Goal: Complete application form

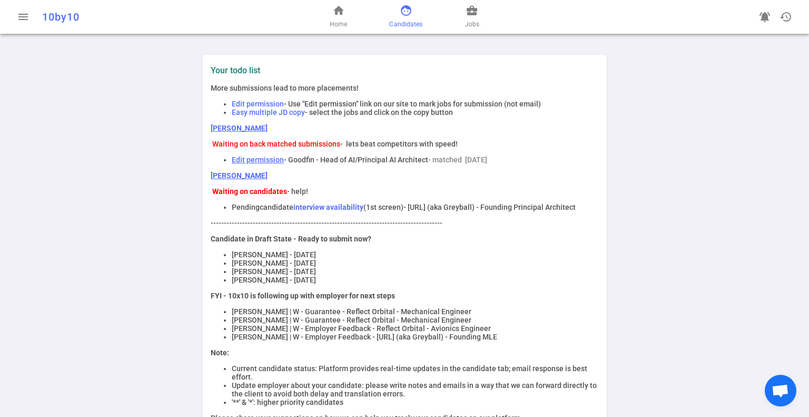
drag, startPoint x: 410, startPoint y: 17, endPoint x: 415, endPoint y: 22, distance: 6.3
click at [410, 17] on link "face Candidates" at bounding box center [405, 16] width 33 height 25
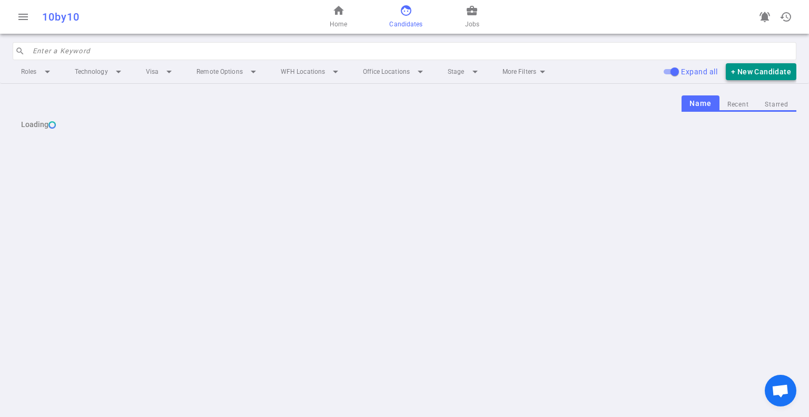
click at [746, 74] on button "+ New Candidate" at bounding box center [761, 71] width 71 height 17
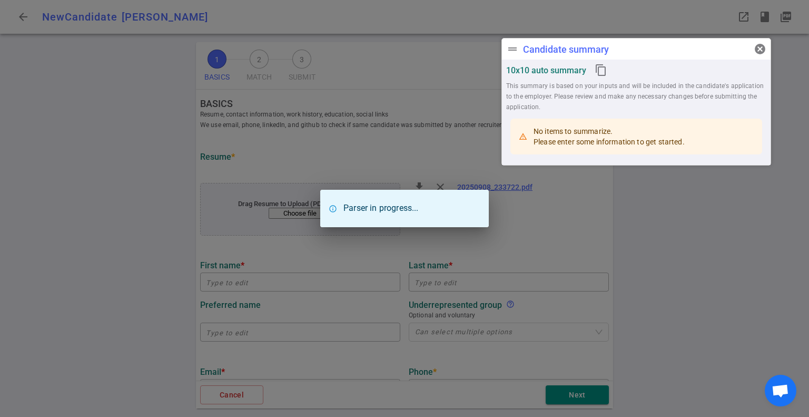
type input "[PERSON_NAME]"
type input "[PERSON_NAME][DOMAIN_NAME][EMAIL_ADDRESS][PERSON_NAME][DOMAIN_NAME]"
type input "[URL][DOMAIN_NAME][PERSON_NAME]"
type textarea "Cherry.py"
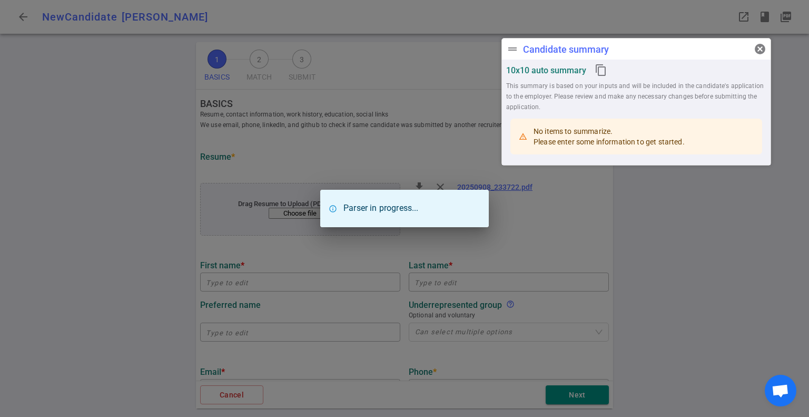
type input "Fff Enterprises"
type textarea "Senior Software Engineer"
type input "15.1"
type input "[GEOGRAPHIC_DATA][US_STATE] At [GEOGRAPHIC_DATA]"
type input "Computer Science"
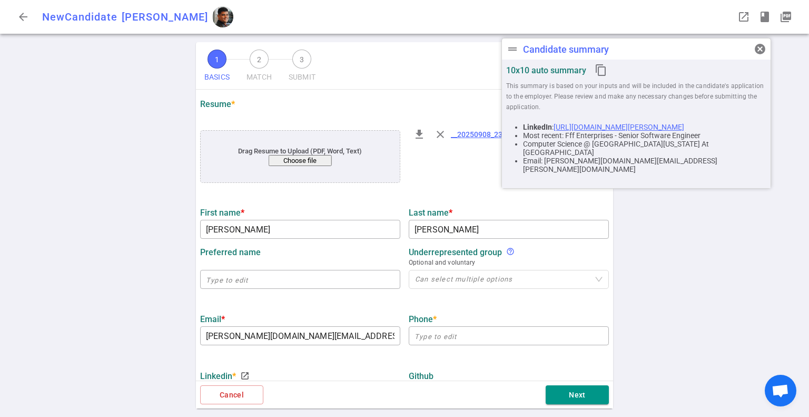
scroll to position [105, 0]
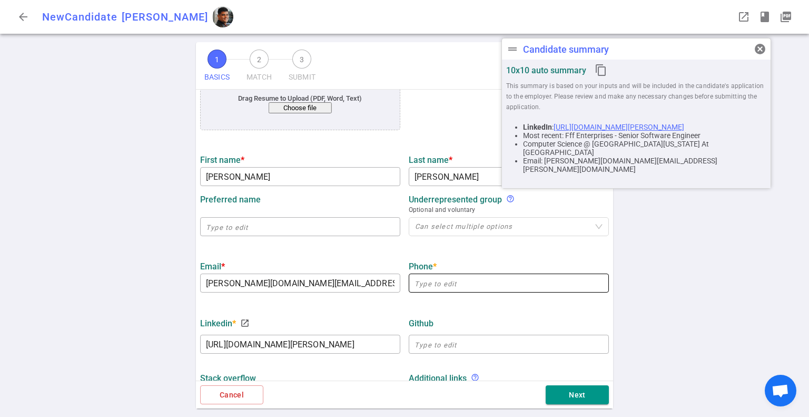
click at [429, 286] on input "text" at bounding box center [509, 283] width 200 height 17
paste input "[PHONE_NUMBER]"
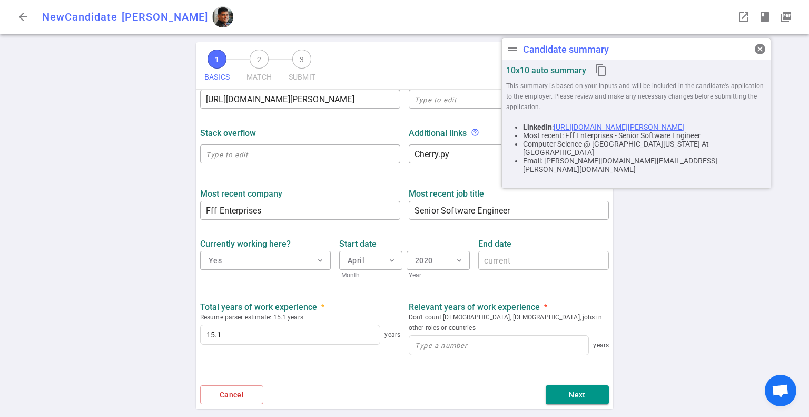
scroll to position [369, 0]
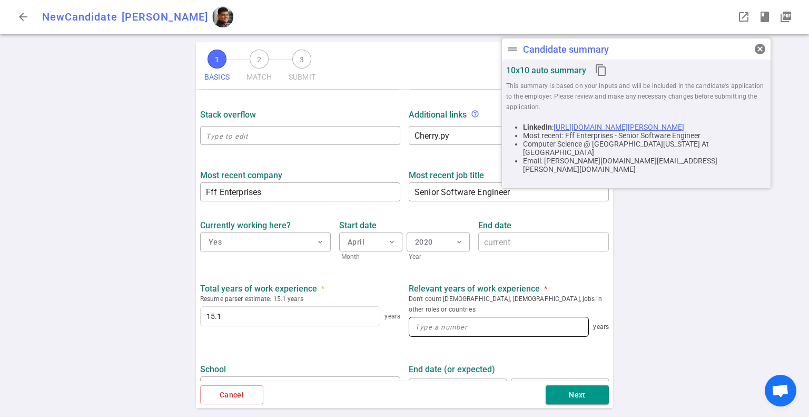
type input "[PHONE_NUMBER]"
click at [482, 317] on input at bounding box center [498, 326] width 179 height 19
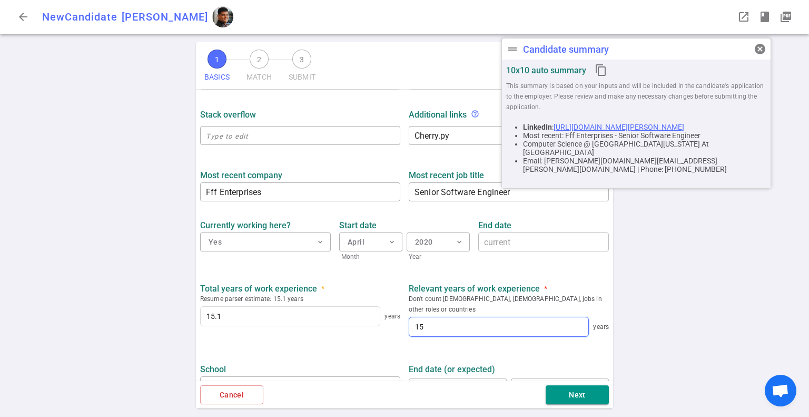
scroll to position [441, 0]
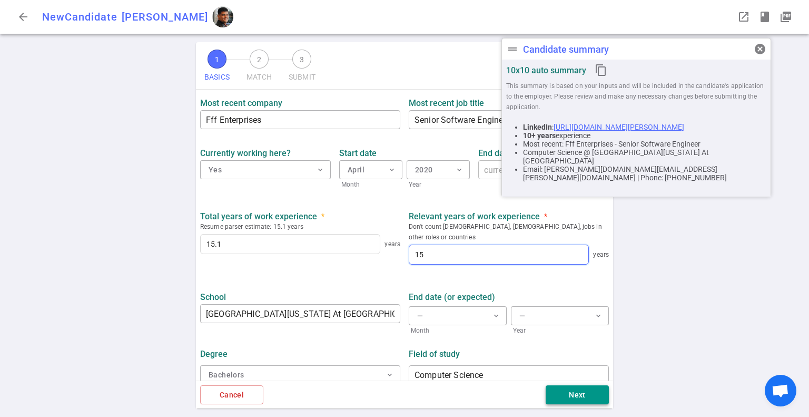
type input "15"
click at [581, 392] on button "Next" at bounding box center [577, 394] width 63 height 19
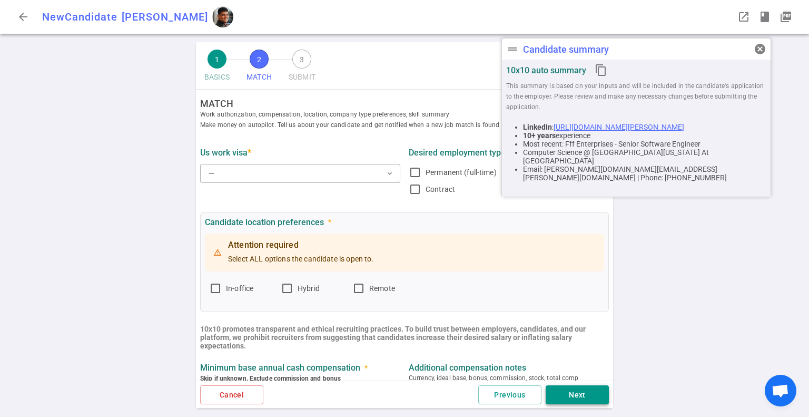
scroll to position [0, 0]
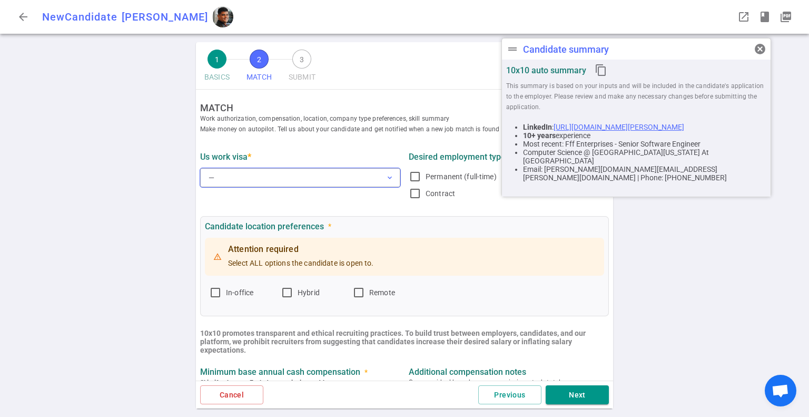
click at [333, 181] on button "— expand_more" at bounding box center [300, 177] width 200 height 19
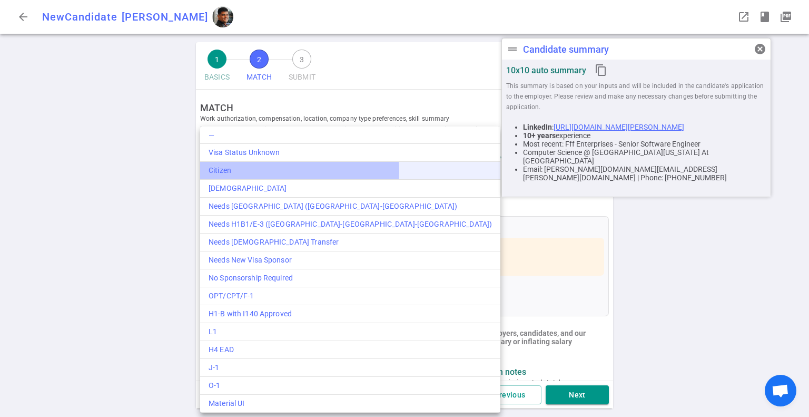
click at [299, 171] on div "Citizen" at bounding box center [351, 170] width 284 height 11
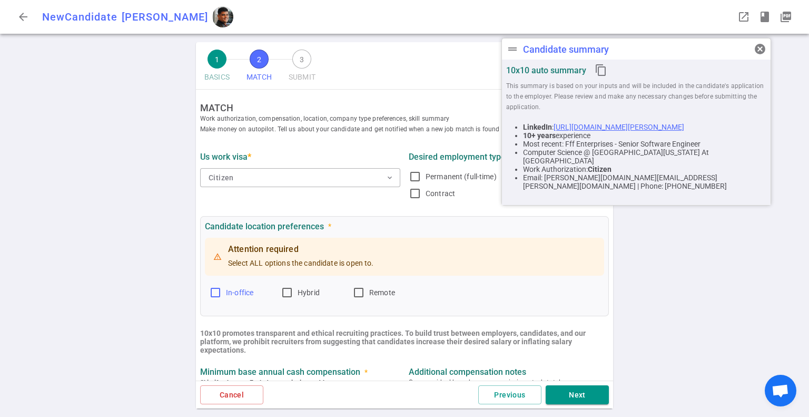
drag, startPoint x: 210, startPoint y: 290, endPoint x: 217, endPoint y: 290, distance: 7.4
click at [211, 290] on input "In-office" at bounding box center [215, 292] width 13 height 13
checkbox input "true"
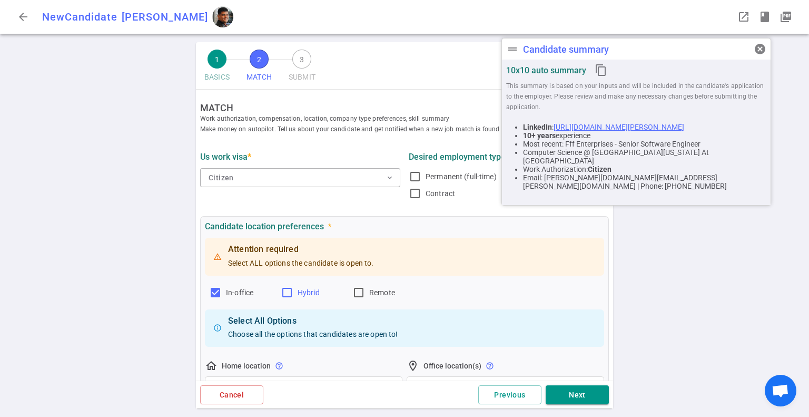
click at [289, 295] on input "Hybrid" at bounding box center [287, 292] width 13 height 13
checkbox input "true"
click at [364, 293] on input "Remote" at bounding box center [359, 292] width 13 height 13
checkbox input "true"
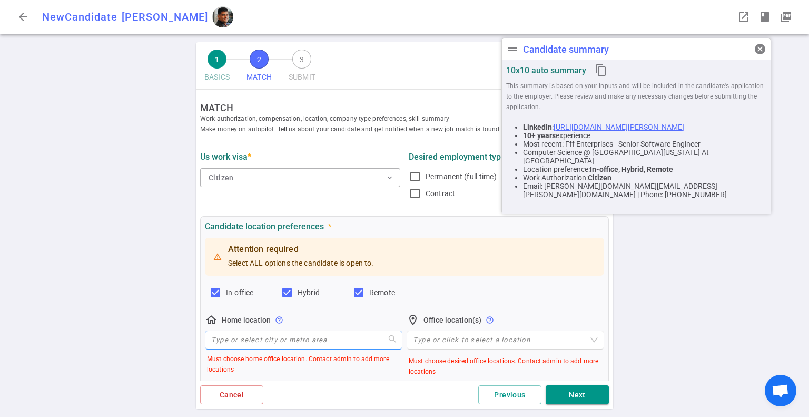
click at [282, 345] on input "search" at bounding box center [303, 340] width 185 height 18
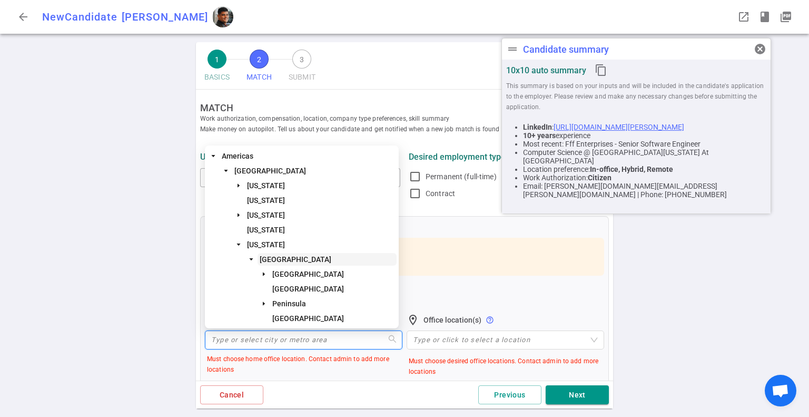
click at [314, 261] on span "[GEOGRAPHIC_DATA]" at bounding box center [296, 259] width 72 height 8
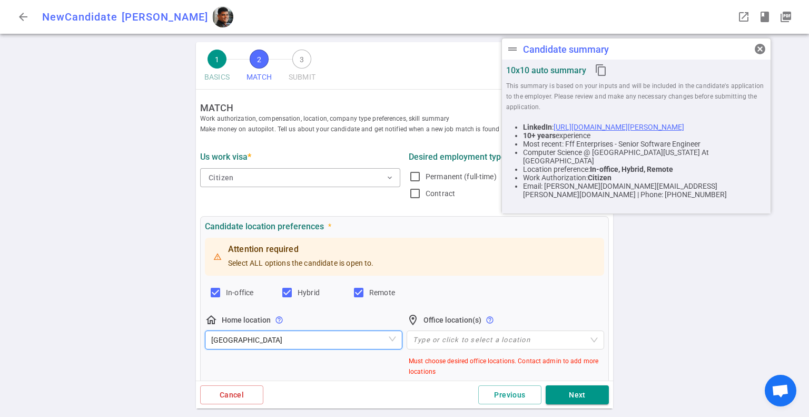
scroll to position [105, 0]
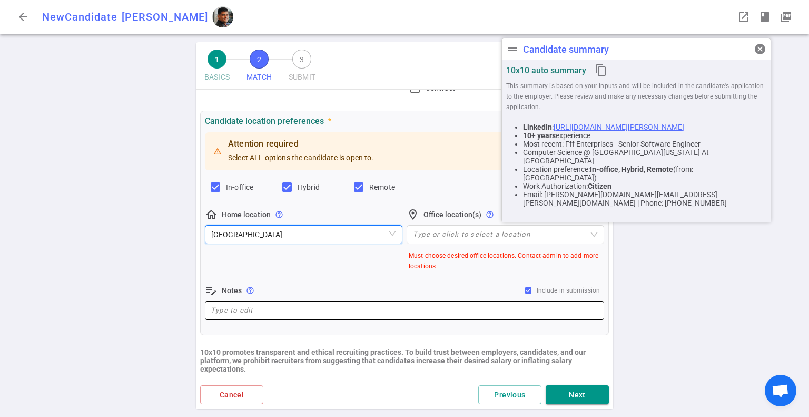
click at [305, 317] on div "x ​" at bounding box center [404, 310] width 399 height 19
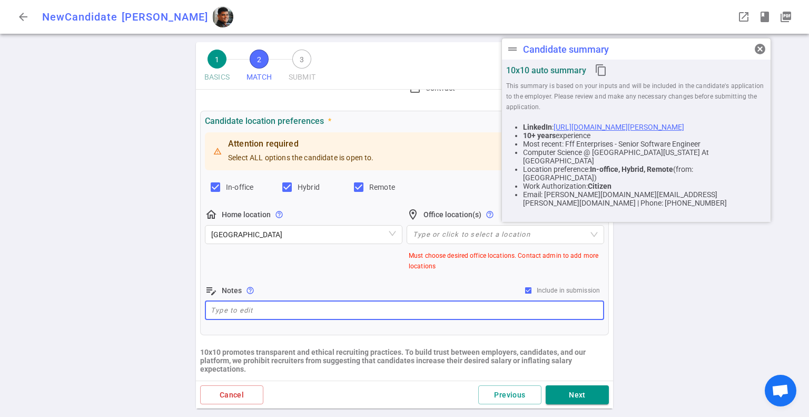
paste textarea "[GEOGRAPHIC_DATA], [GEOGRAPHIC_DATA] (open to relocating to [US_STATE], [GEOGRA…"
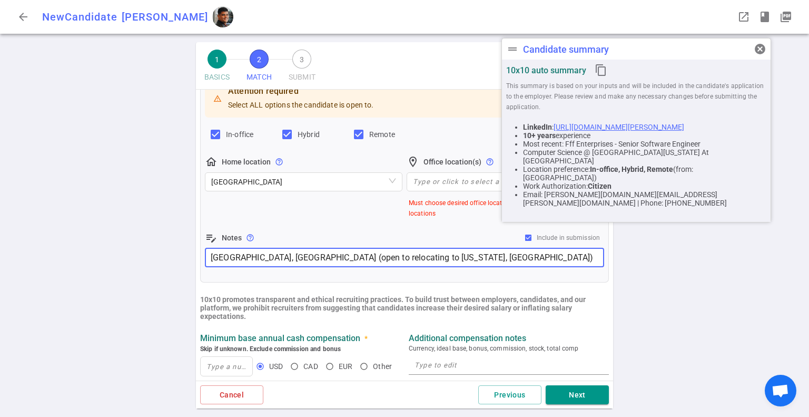
scroll to position [211, 0]
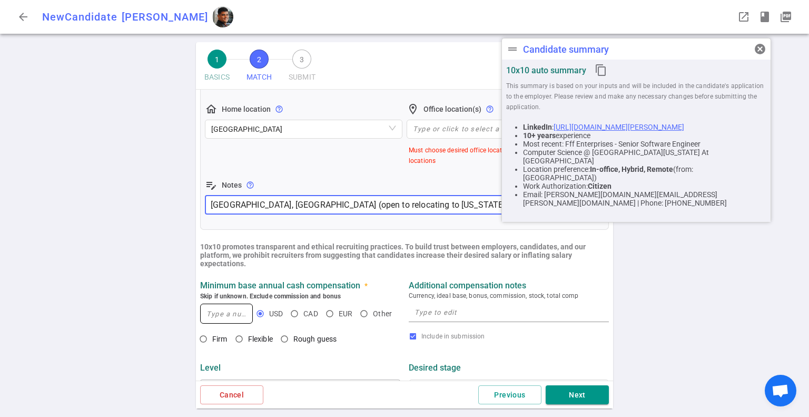
type textarea "[GEOGRAPHIC_DATA], [GEOGRAPHIC_DATA] (open to relocating to [US_STATE], [GEOGRA…"
click at [215, 311] on input at bounding box center [227, 313] width 52 height 19
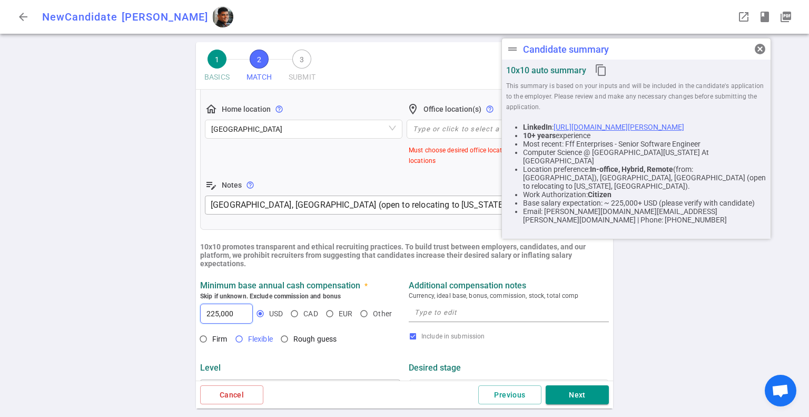
type input "225,000"
click at [236, 340] on input "Flexible" at bounding box center [239, 339] width 18 height 18
radio input "true"
click at [449, 321] on div "x" at bounding box center [509, 312] width 200 height 19
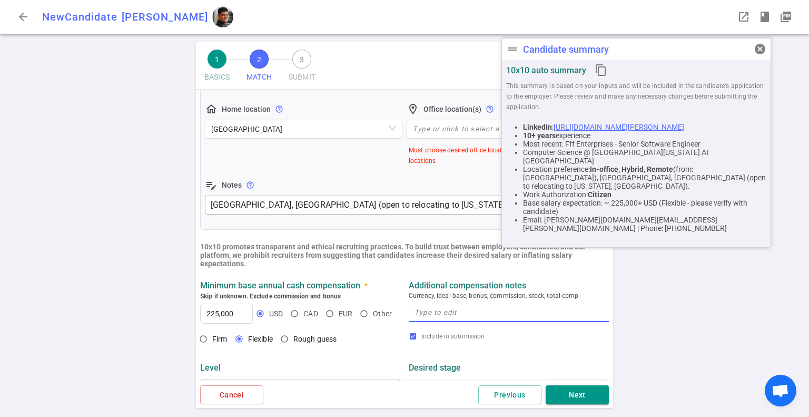
click at [433, 315] on textarea at bounding box center [509, 312] width 189 height 12
paste textarea "$225-245k"
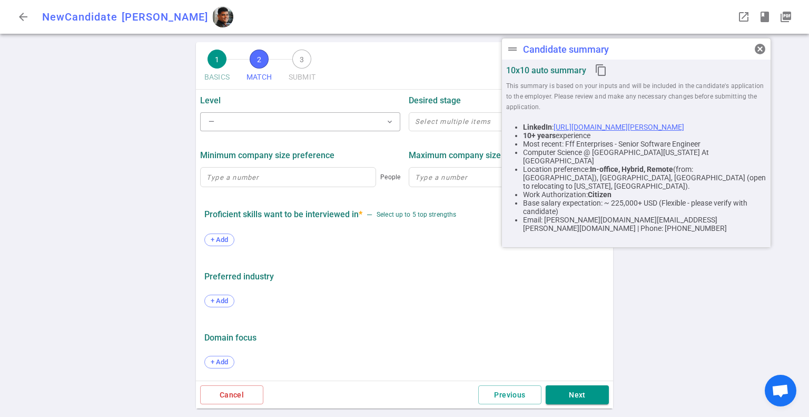
scroll to position [479, 0]
type textarea "$225-245k"
click at [596, 397] on button "Next" at bounding box center [577, 394] width 63 height 19
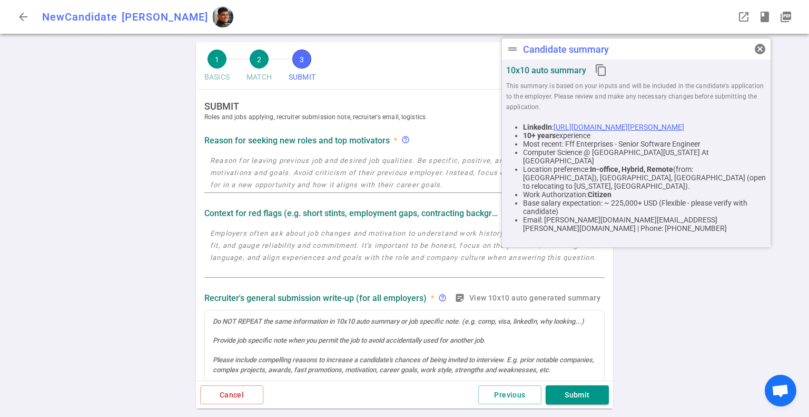
scroll to position [0, 0]
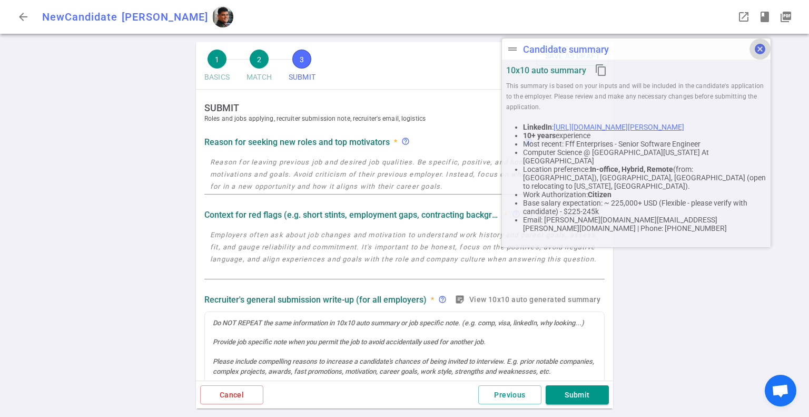
click at [761, 52] on span "cancel" at bounding box center [760, 49] width 13 height 13
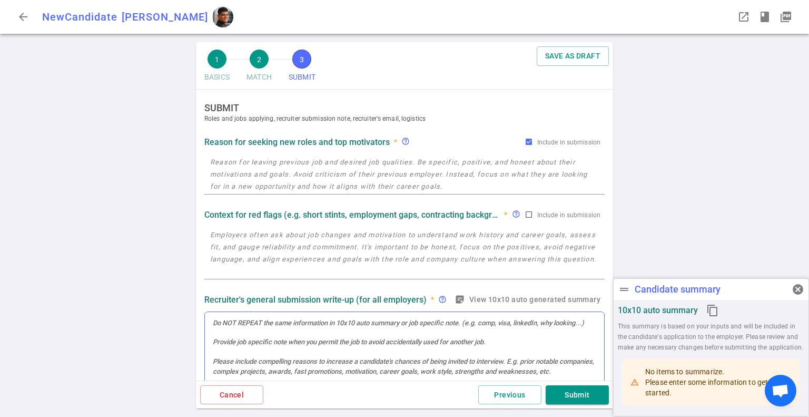
click at [229, 320] on div at bounding box center [404, 360] width 400 height 99
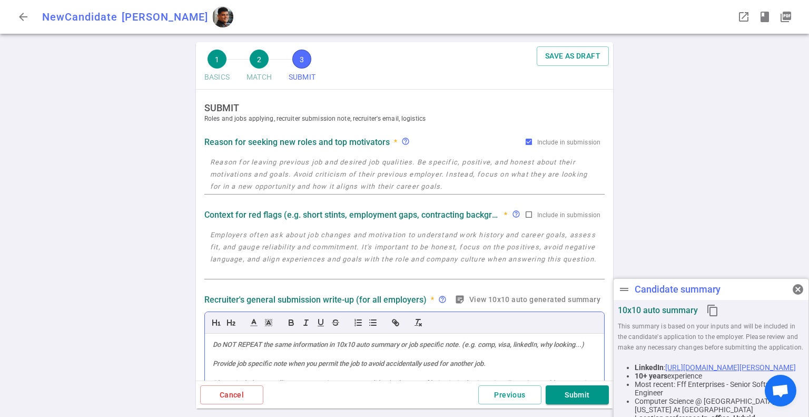
scroll to position [147, 0]
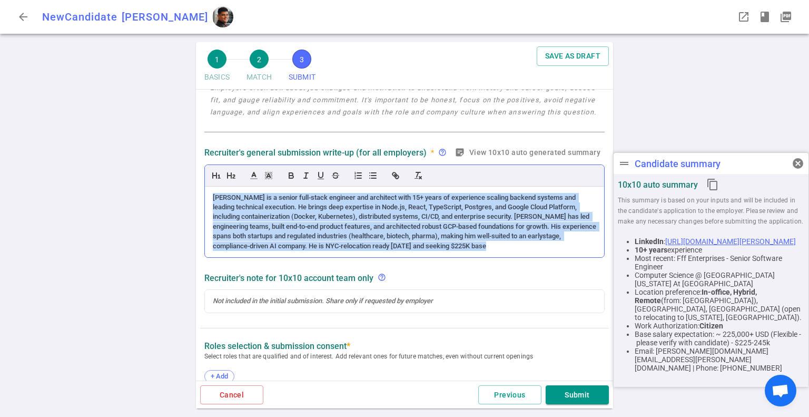
drag, startPoint x: 209, startPoint y: 195, endPoint x: 569, endPoint y: 255, distance: 365.4
click at [569, 255] on div "[PERSON_NAME] is a senior full-stack engineer and architect with 15+ years of e…" at bounding box center [404, 222] width 399 height 71
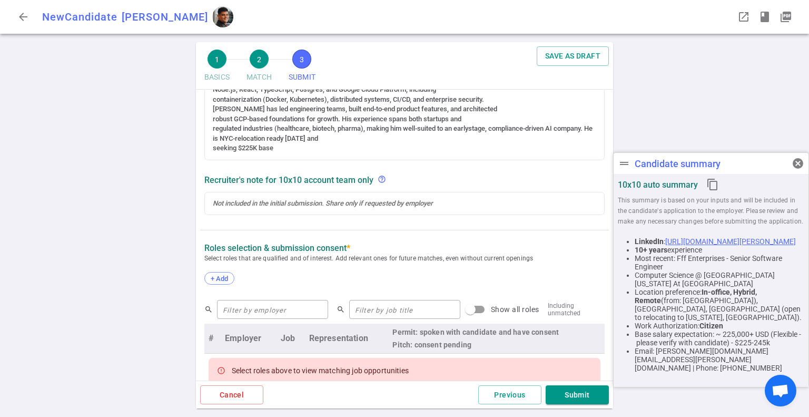
scroll to position [231, 0]
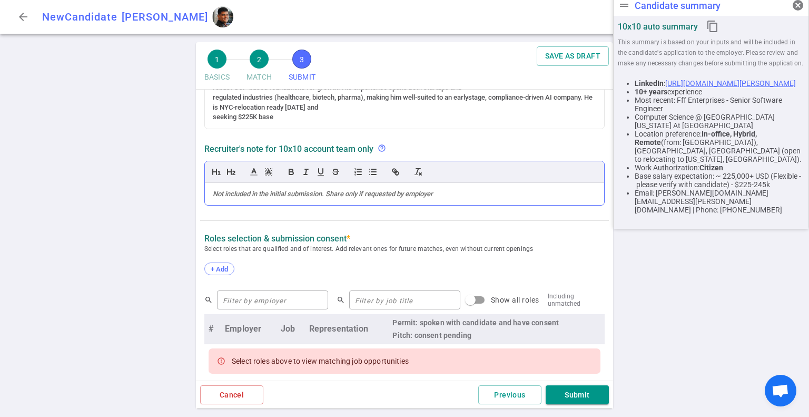
click at [298, 189] on div at bounding box center [405, 193] width 384 height 9
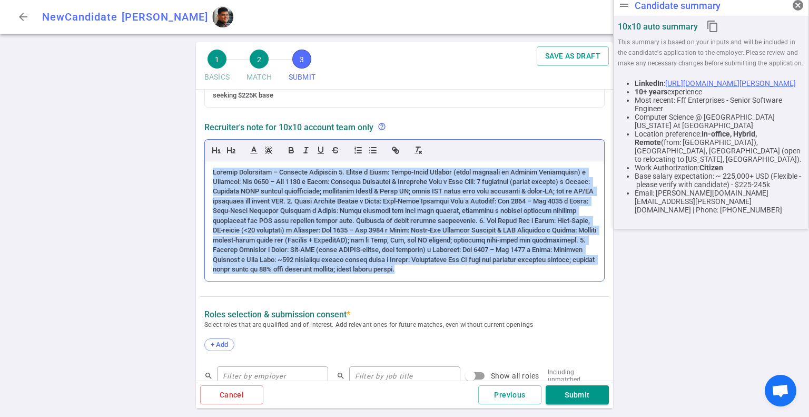
drag, startPoint x: 207, startPoint y: 172, endPoint x: 565, endPoint y: 269, distance: 371.2
click at [565, 269] on div at bounding box center [404, 221] width 399 height 120
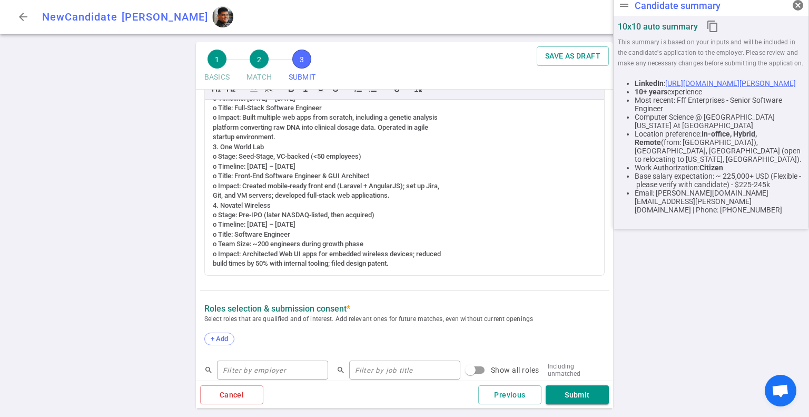
scroll to position [410, 0]
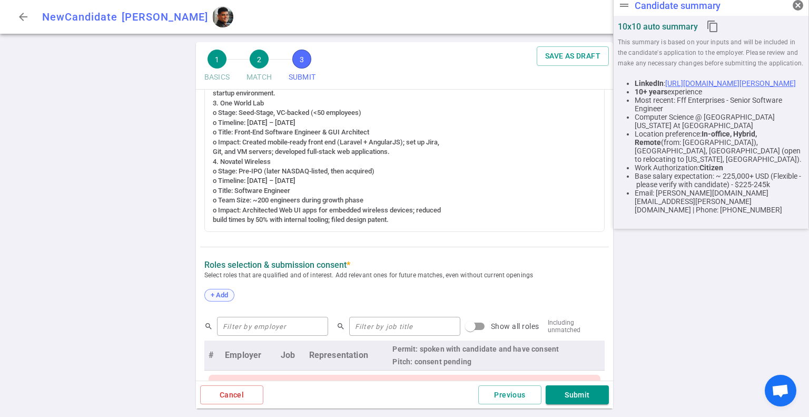
click at [221, 296] on span "+ Add" at bounding box center [219, 295] width 25 height 8
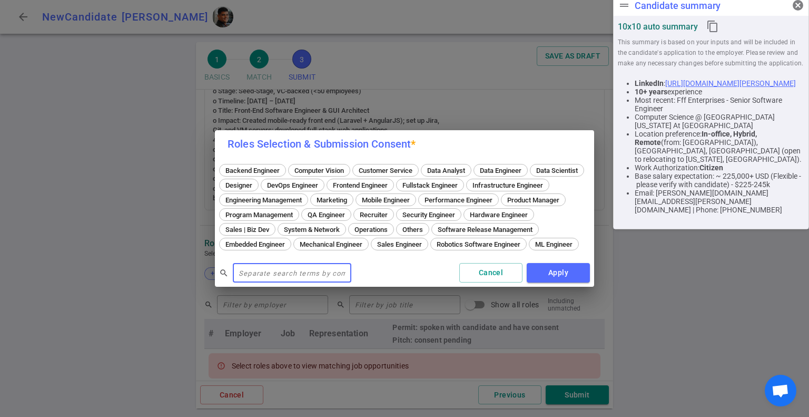
scroll to position [389, 0]
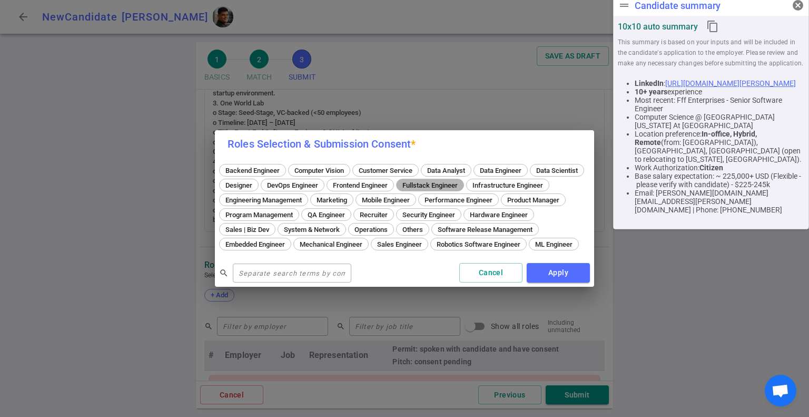
click at [462, 181] on span "Fullstack Engineer" at bounding box center [430, 185] width 63 height 8
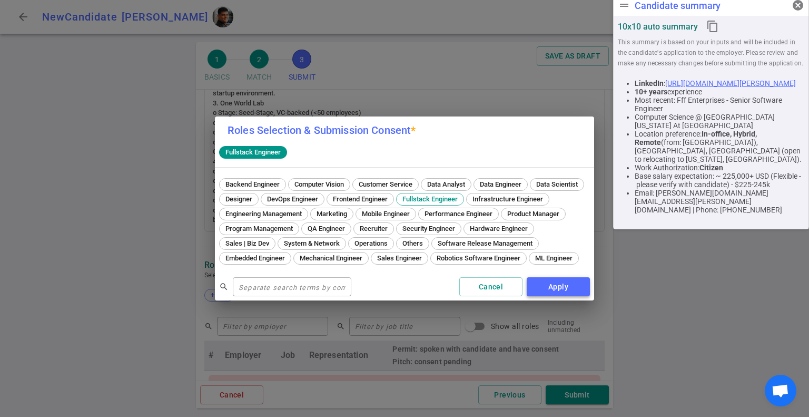
click at [563, 291] on button "Apply" at bounding box center [558, 286] width 63 height 19
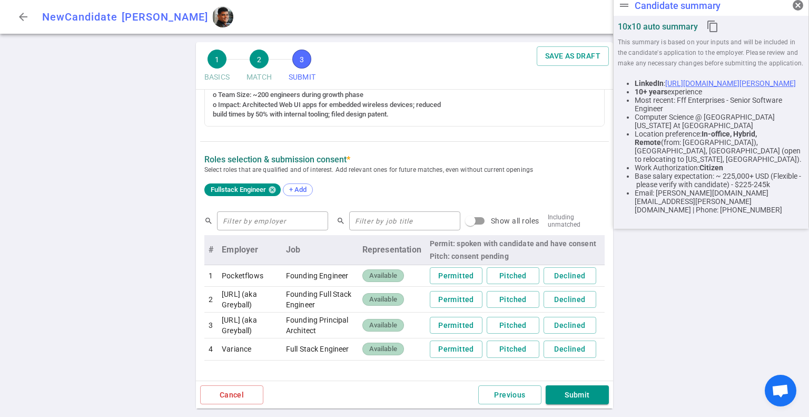
scroll to position [547, 0]
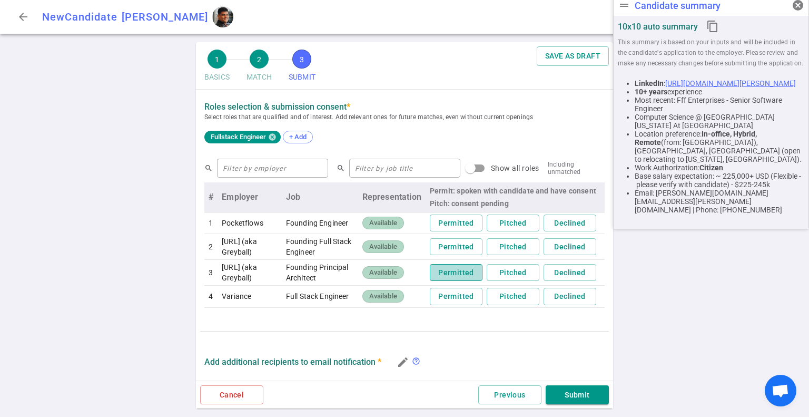
click at [455, 281] on button "Permitted" at bounding box center [456, 272] width 53 height 17
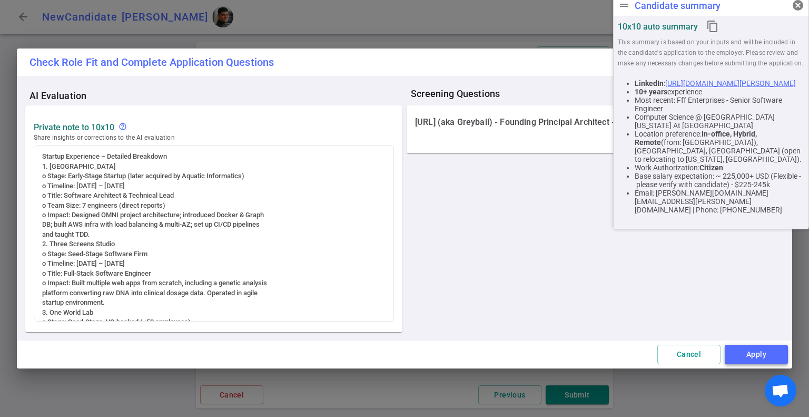
click at [760, 349] on button "Apply" at bounding box center [756, 354] width 63 height 19
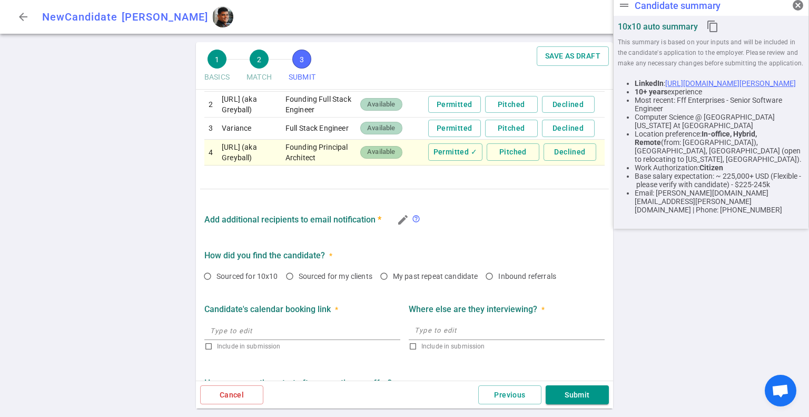
scroll to position [705, 0]
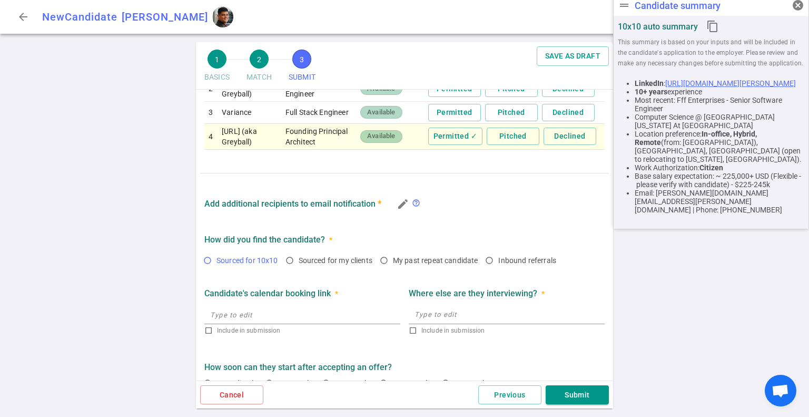
drag, startPoint x: 208, startPoint y: 277, endPoint x: 222, endPoint y: 278, distance: 14.3
click at [209, 269] on input "Sourced for 10x10" at bounding box center [208, 260] width 18 height 18
radio input "true"
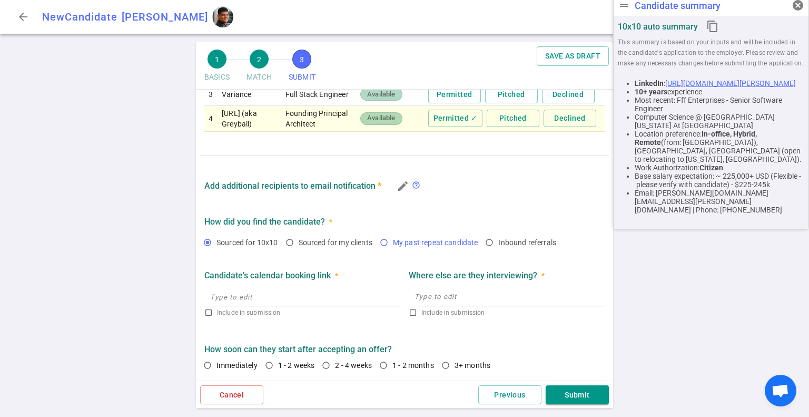
scroll to position [740, 0]
click at [272, 364] on input "1 - 2 weeks" at bounding box center [269, 365] width 18 height 18
radio input "true"
click at [597, 391] on button "Submit" at bounding box center [577, 394] width 63 height 19
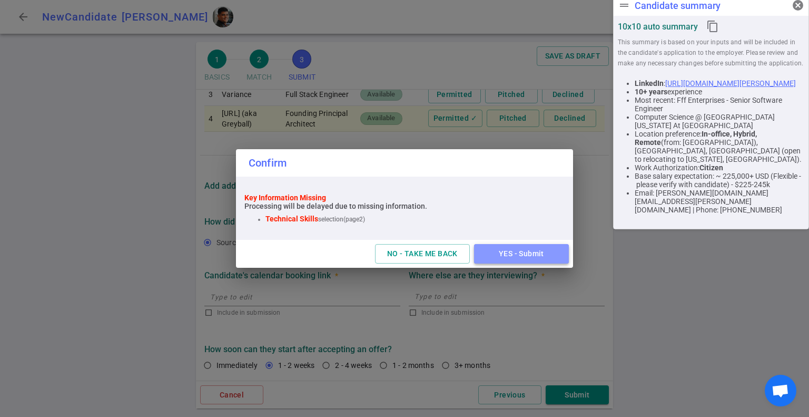
click at [530, 259] on button "YES - Submit" at bounding box center [521, 253] width 95 height 19
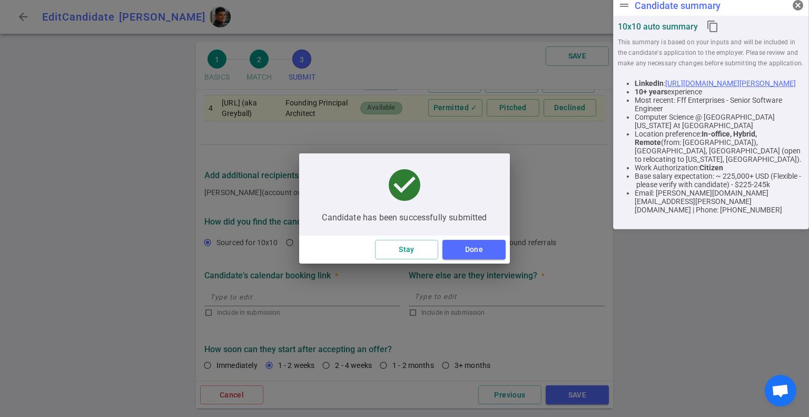
click at [481, 260] on div "Stay Done" at bounding box center [404, 250] width 211 height 28
click at [483, 252] on button "Done" at bounding box center [474, 249] width 63 height 19
